Goal: Find specific page/section: Find specific page/section

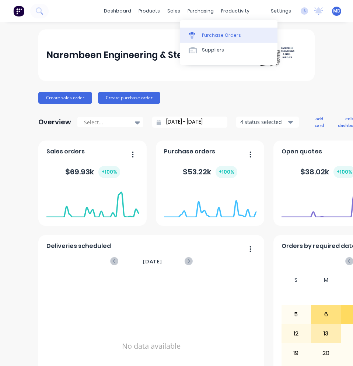
click at [202, 33] on div "Purchase Orders" at bounding box center [221, 35] width 39 height 7
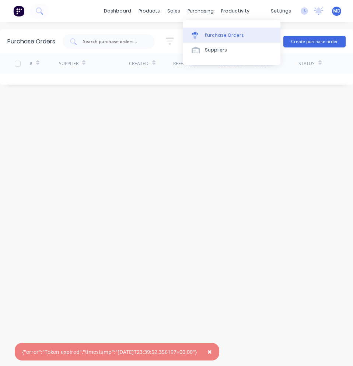
click at [208, 38] on div "Purchase Orders" at bounding box center [224, 35] width 39 height 7
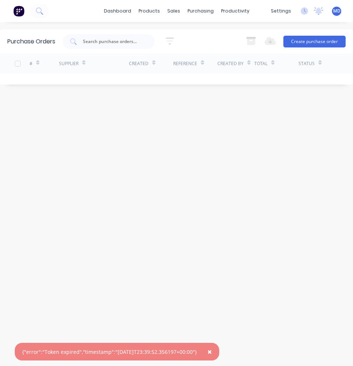
click at [212, 350] on span "×" at bounding box center [209, 352] width 4 height 10
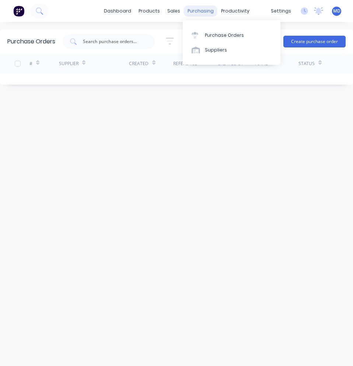
click at [203, 14] on div "purchasing" at bounding box center [201, 11] width 34 height 11
click at [213, 32] on div "Purchase Orders" at bounding box center [224, 35] width 39 height 7
click at [222, 36] on div "Purchase Orders" at bounding box center [224, 35] width 39 height 7
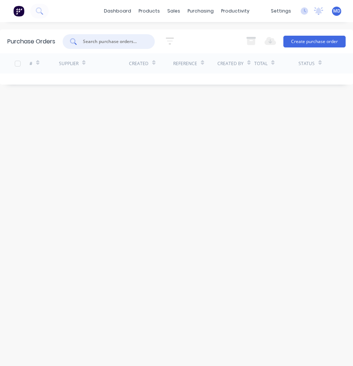
click at [126, 43] on input "text" at bounding box center [112, 41] width 61 height 7
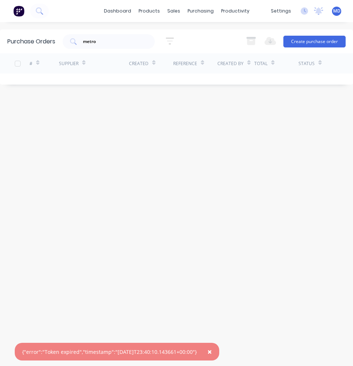
click at [212, 351] on span "×" at bounding box center [209, 352] width 4 height 10
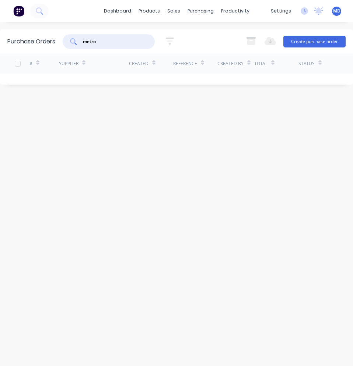
drag, startPoint x: 102, startPoint y: 43, endPoint x: 84, endPoint y: 39, distance: 18.0
click at [88, 41] on input "metro" at bounding box center [112, 41] width 61 height 7
type input "m"
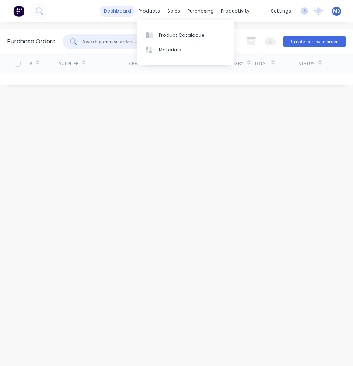
click at [129, 9] on link "dashboard" at bounding box center [117, 11] width 35 height 11
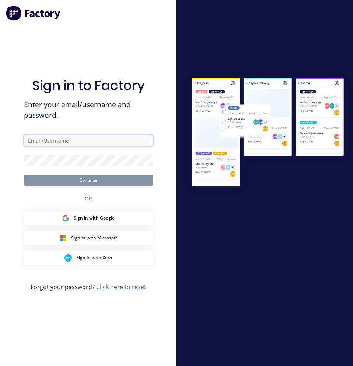
click at [103, 141] on input "text" at bounding box center [88, 140] width 129 height 11
click at [88, 142] on input "text" at bounding box center [88, 140] width 129 height 11
type input "[PERSON_NAME][EMAIL_ADDRESS][DOMAIN_NAME]"
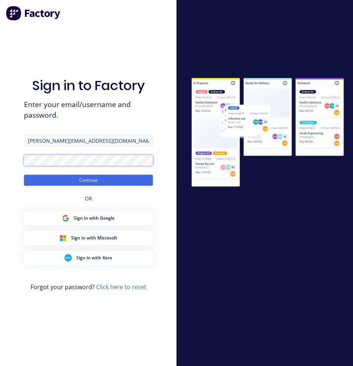
click at [24, 175] on button "Continue" at bounding box center [88, 180] width 129 height 11
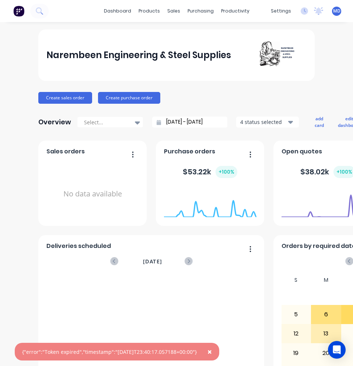
click at [212, 354] on span "×" at bounding box center [209, 352] width 4 height 10
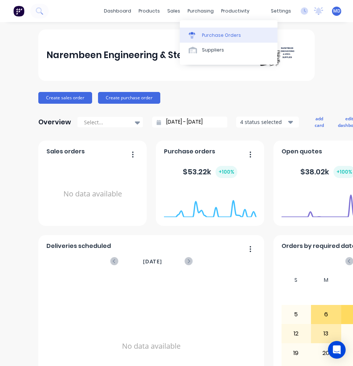
click at [205, 34] on div "Purchase Orders" at bounding box center [221, 35] width 39 height 7
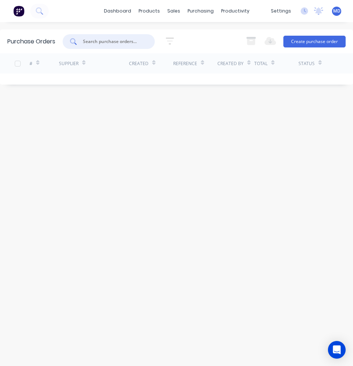
click at [112, 42] on input "text" at bounding box center [112, 41] width 61 height 7
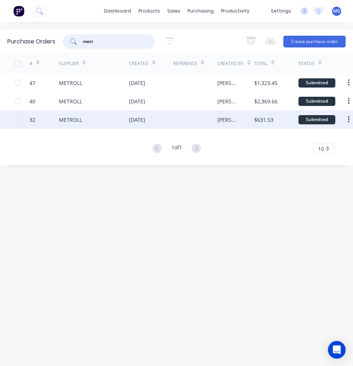
type input "metr"
click at [108, 118] on div "METROLL" at bounding box center [94, 120] width 70 height 18
